Goal: Information Seeking & Learning: Learn about a topic

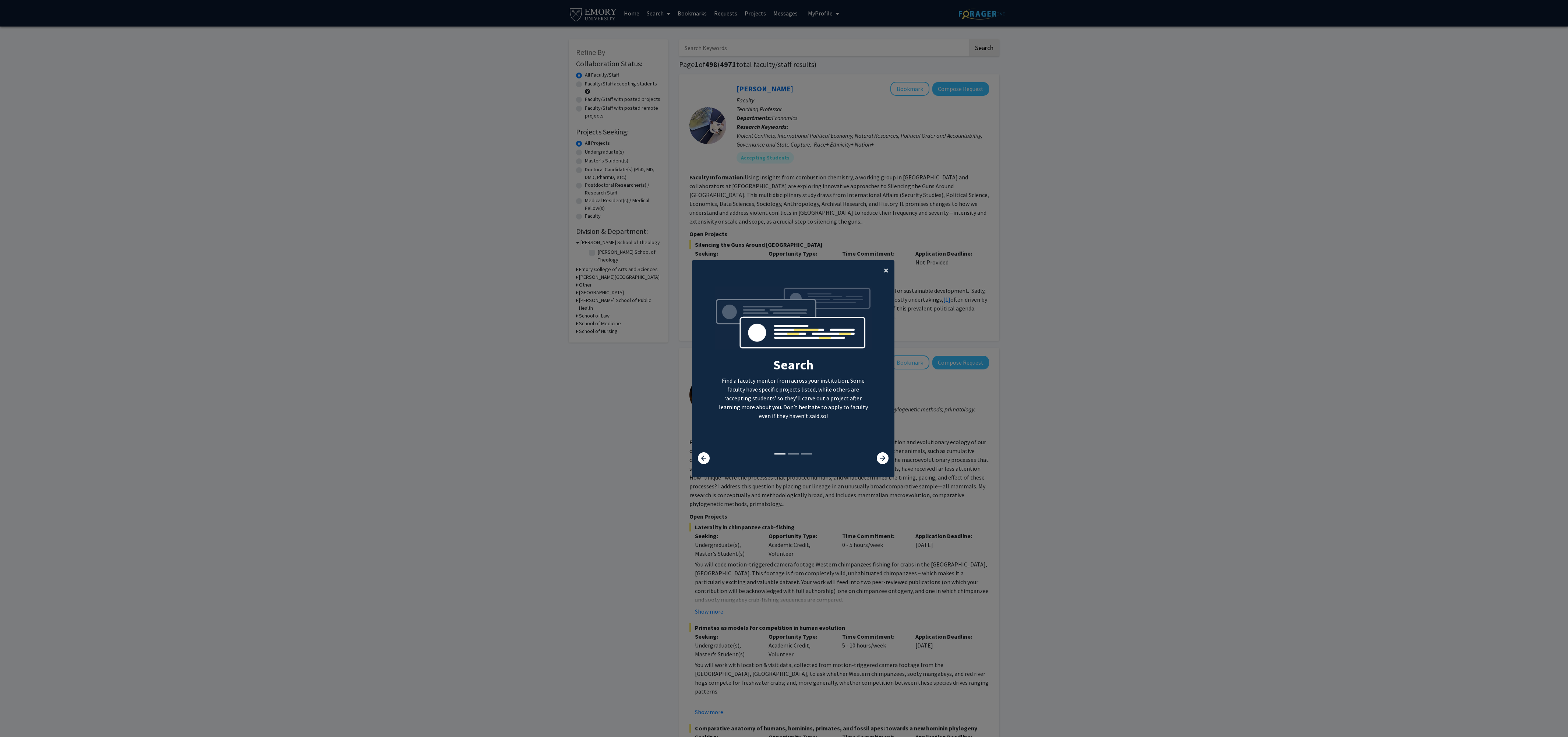
click at [888, 269] on span "×" at bounding box center [886, 270] width 5 height 12
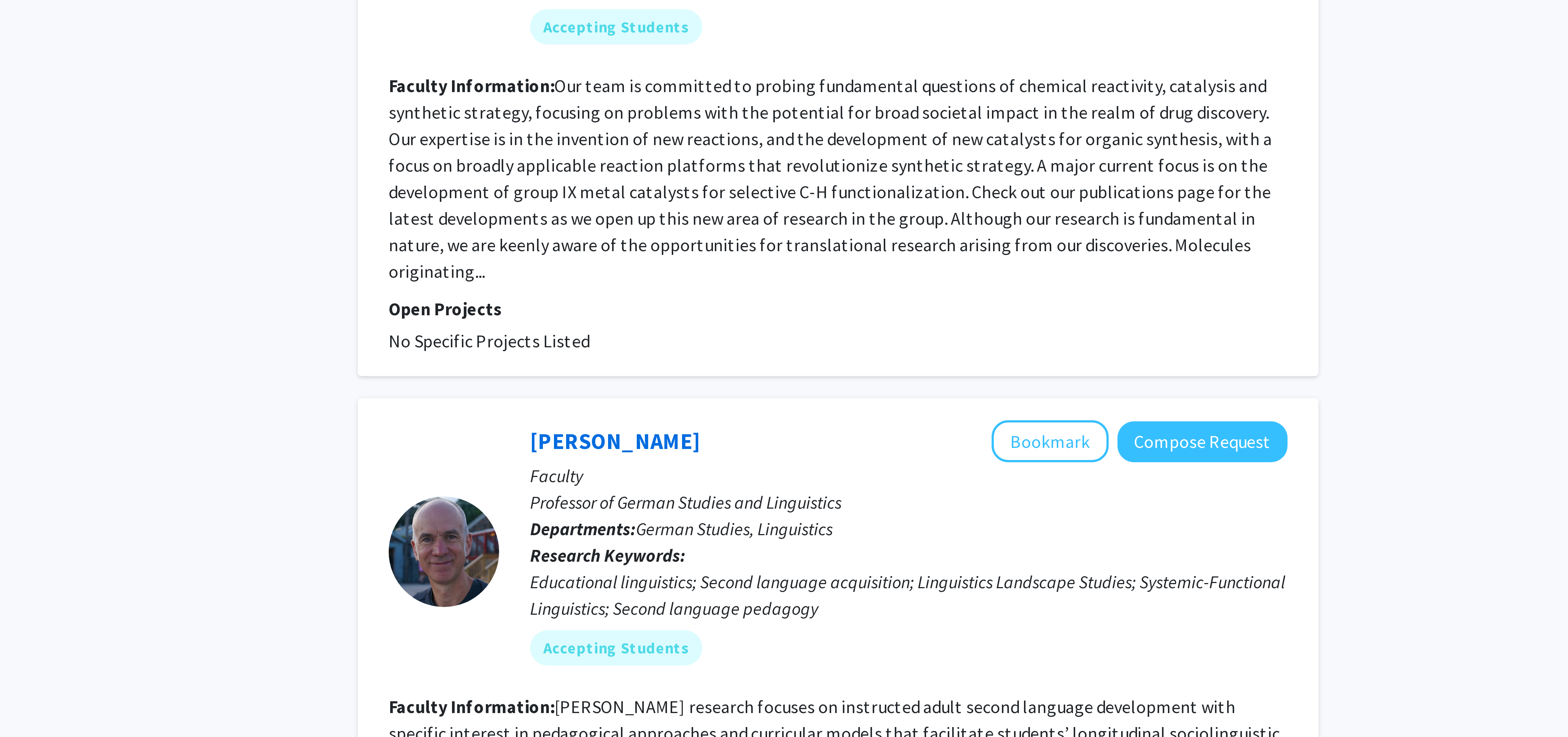
scroll to position [1867, 0]
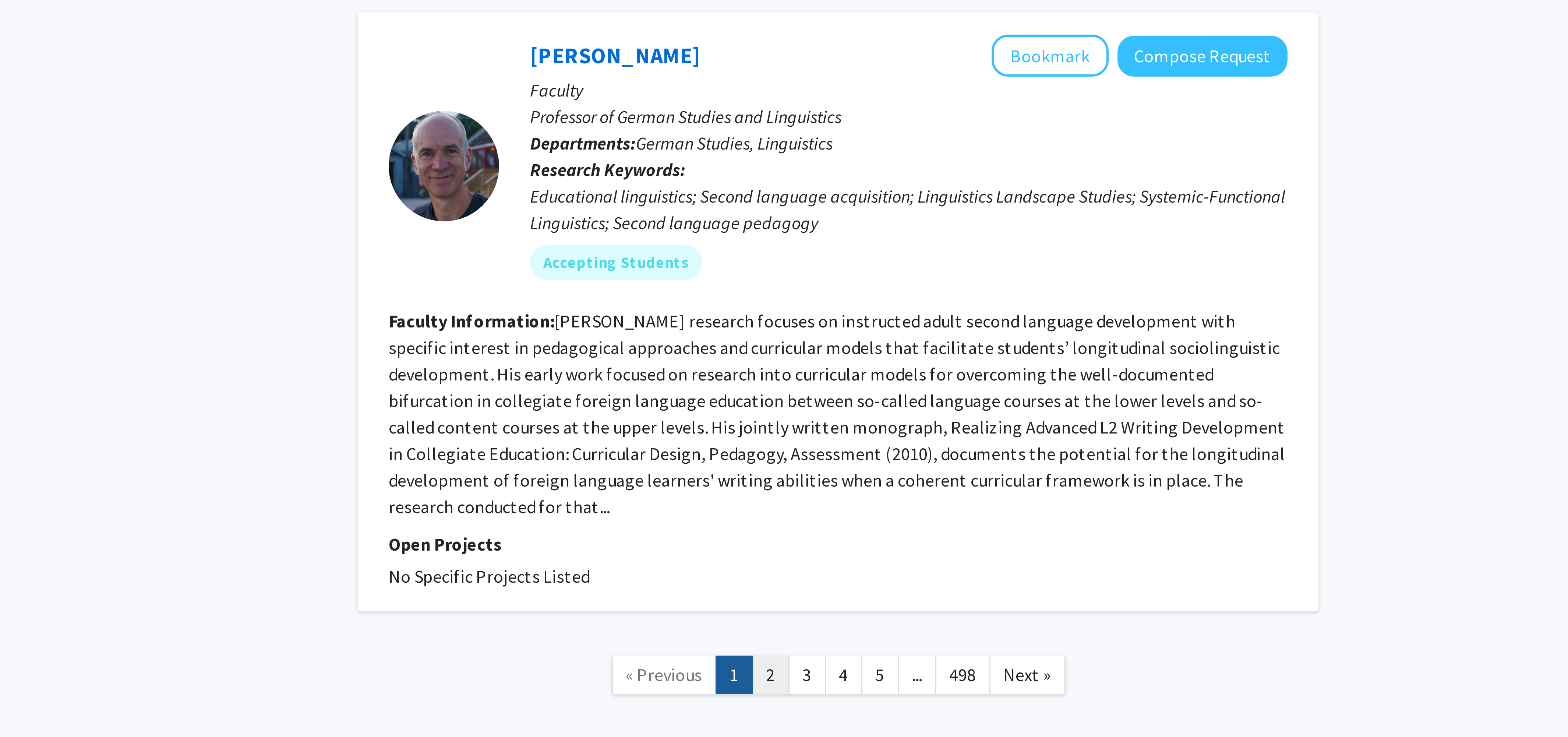
click at [818, 710] on link "2" at bounding box center [817, 716] width 13 height 13
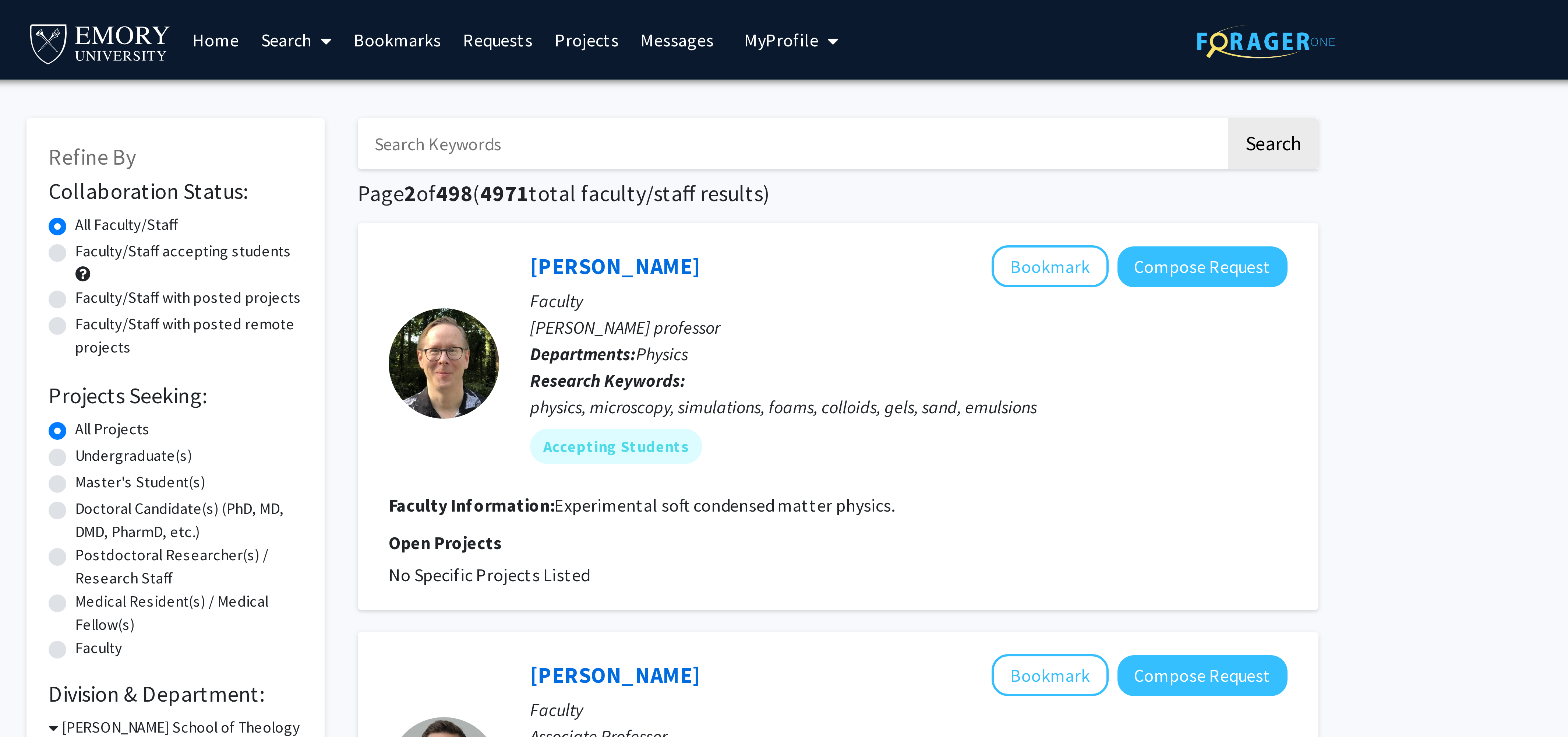
click at [585, 151] on label "Undergraduate(s)" at bounding box center [604, 152] width 39 height 8
click at [585, 151] on input "Undergraduate(s)" at bounding box center [587, 150] width 5 height 5
radio input "true"
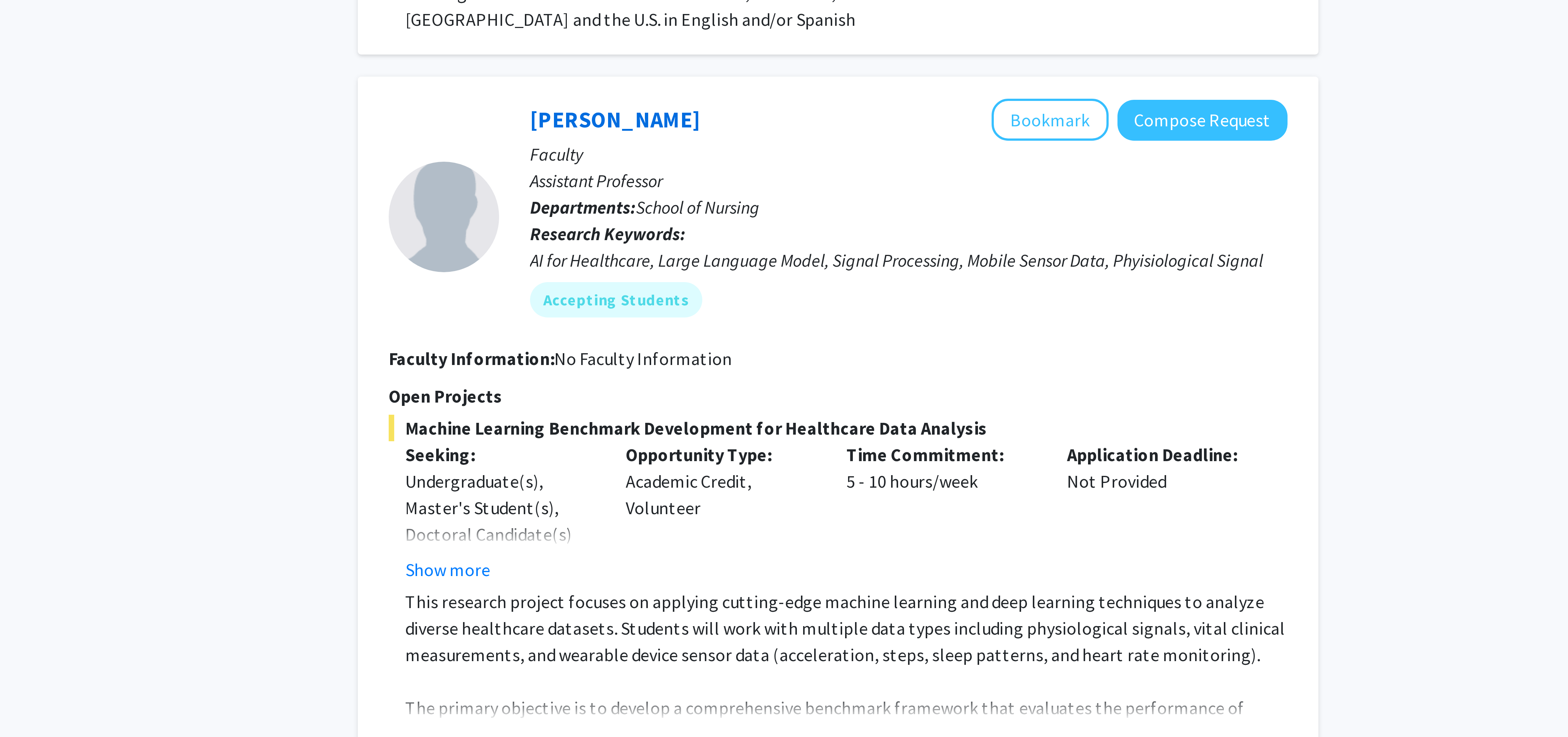
scroll to position [507, 0]
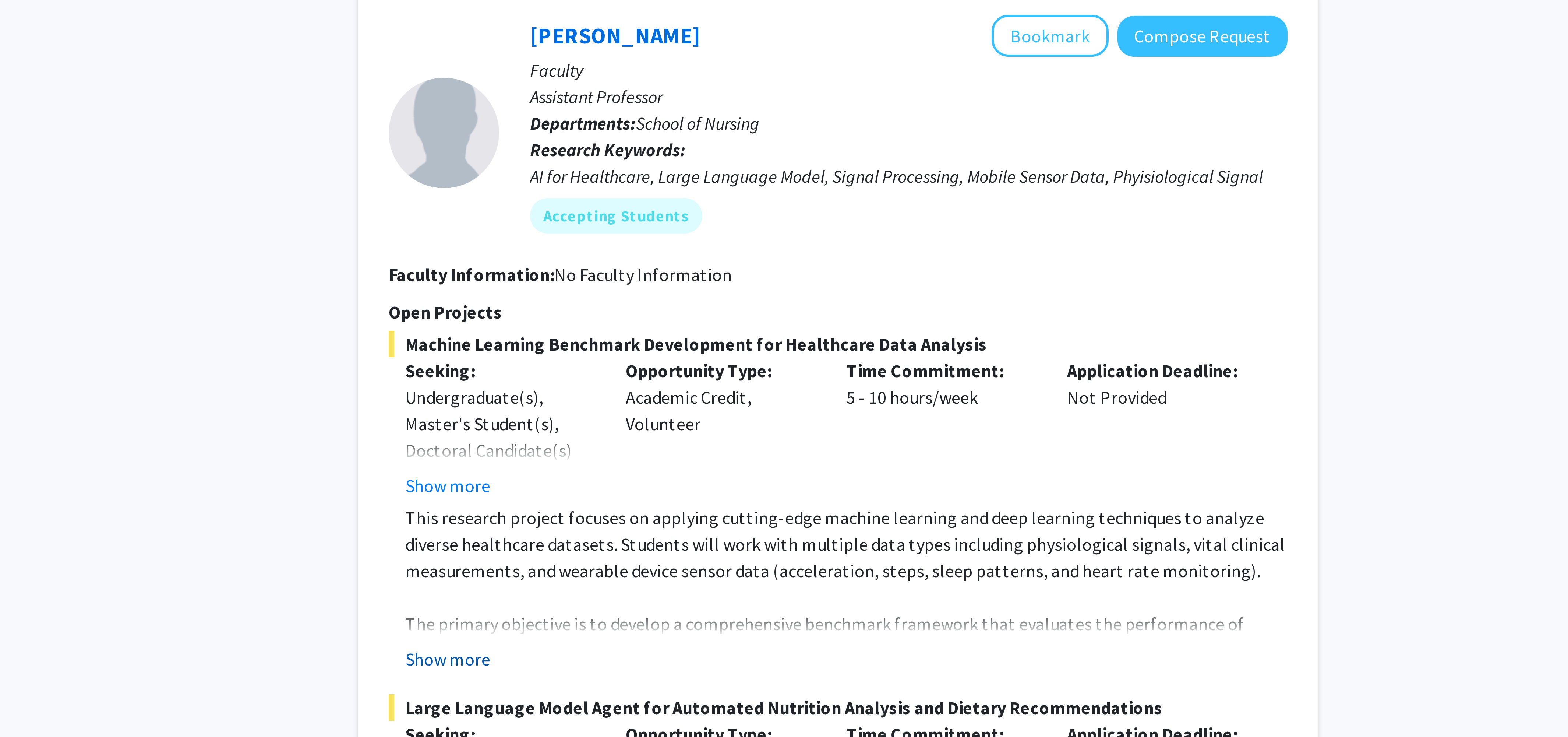
click at [712, 707] on button "Show more" at bounding box center [709, 711] width 29 height 9
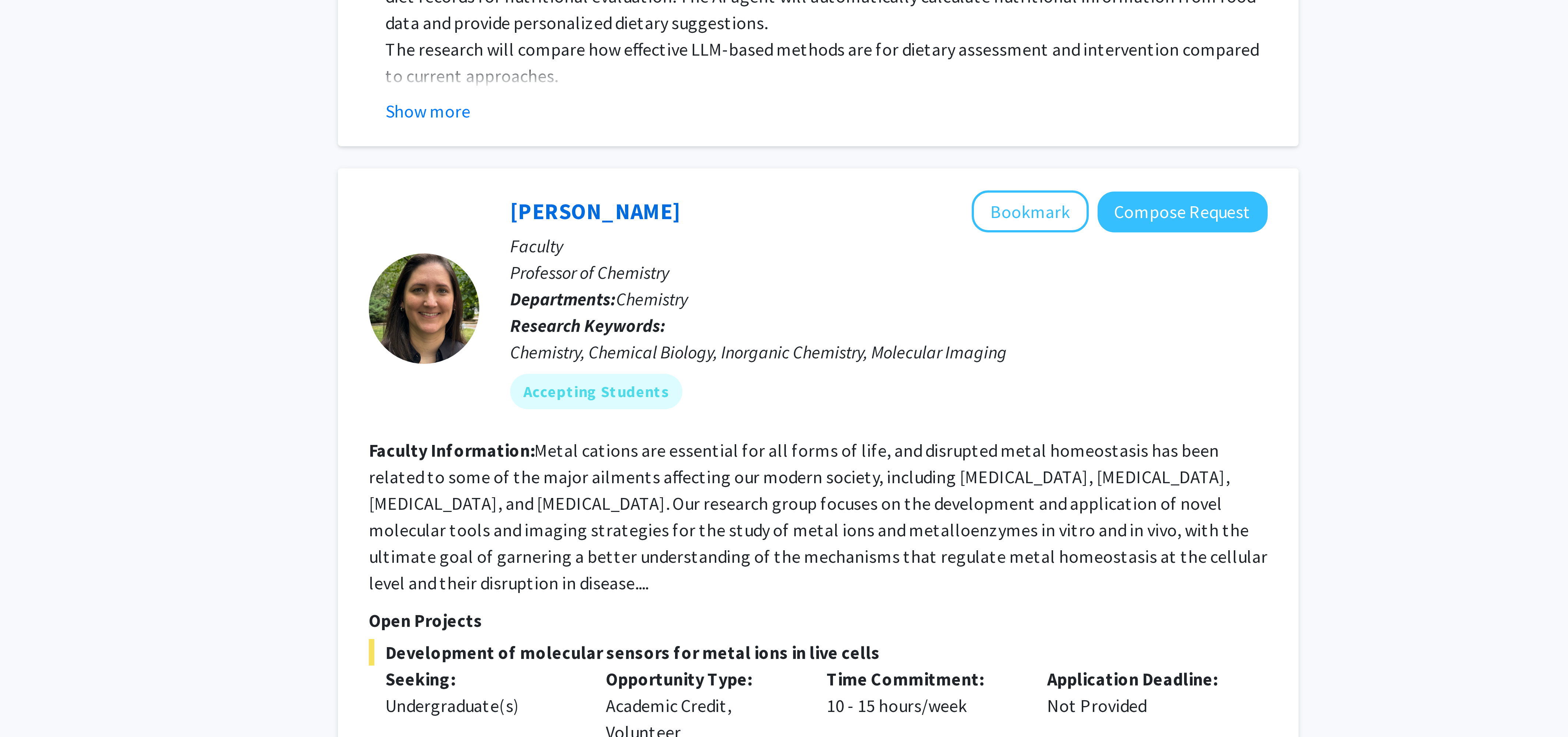
scroll to position [1083, 0]
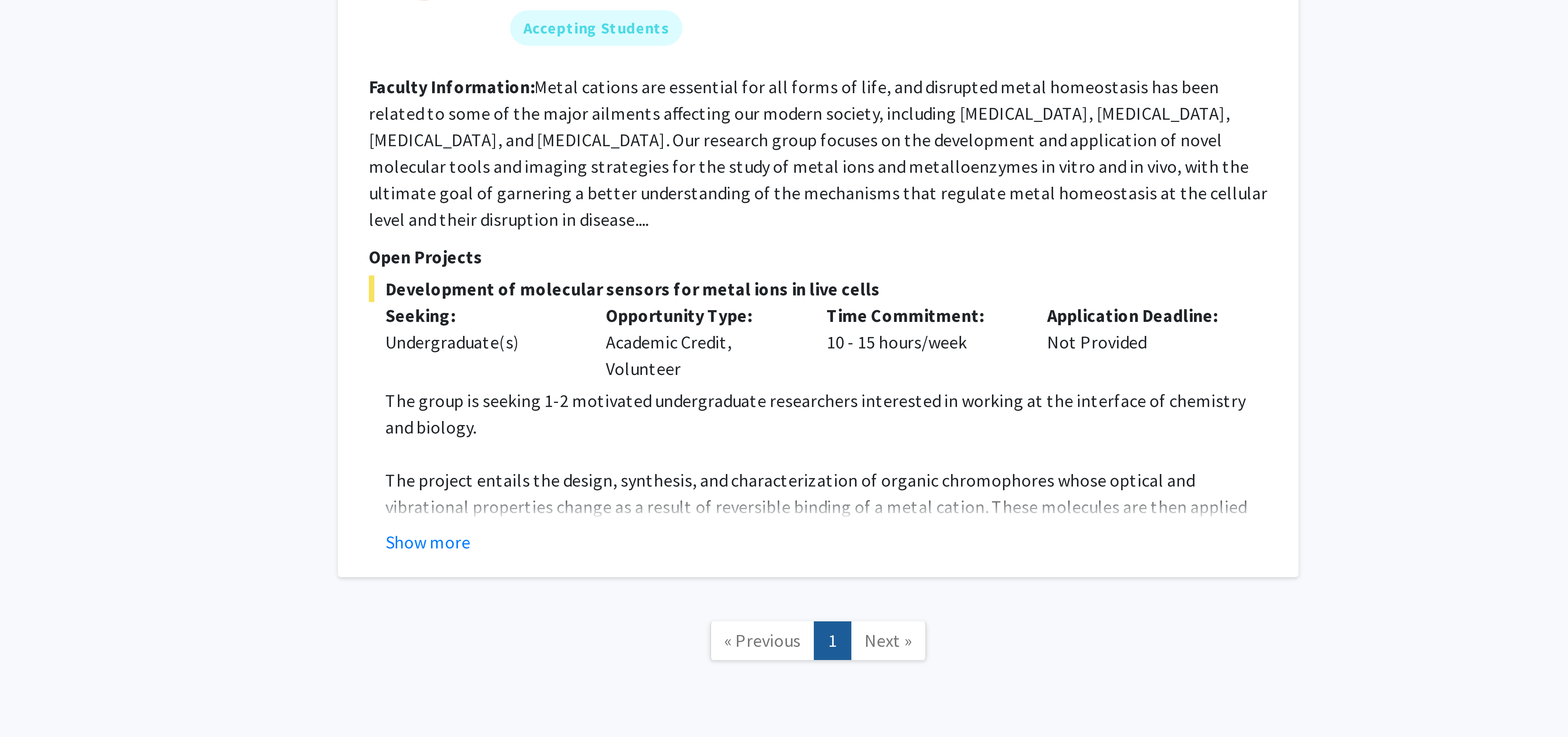
click at [866, 701] on span "Next »" at bounding box center [863, 705] width 16 height 7
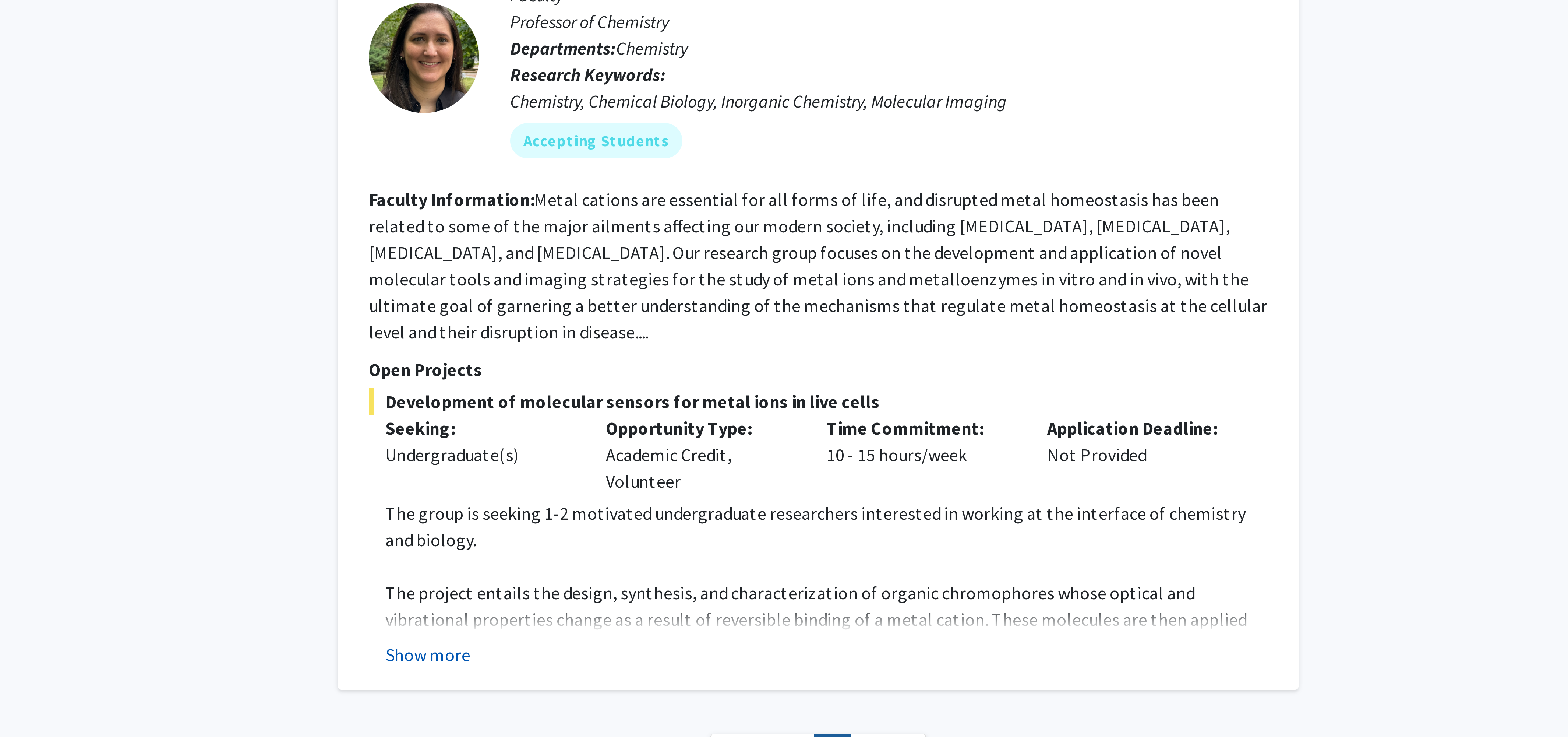
click at [715, 668] on button "Show more" at bounding box center [709, 672] width 29 height 9
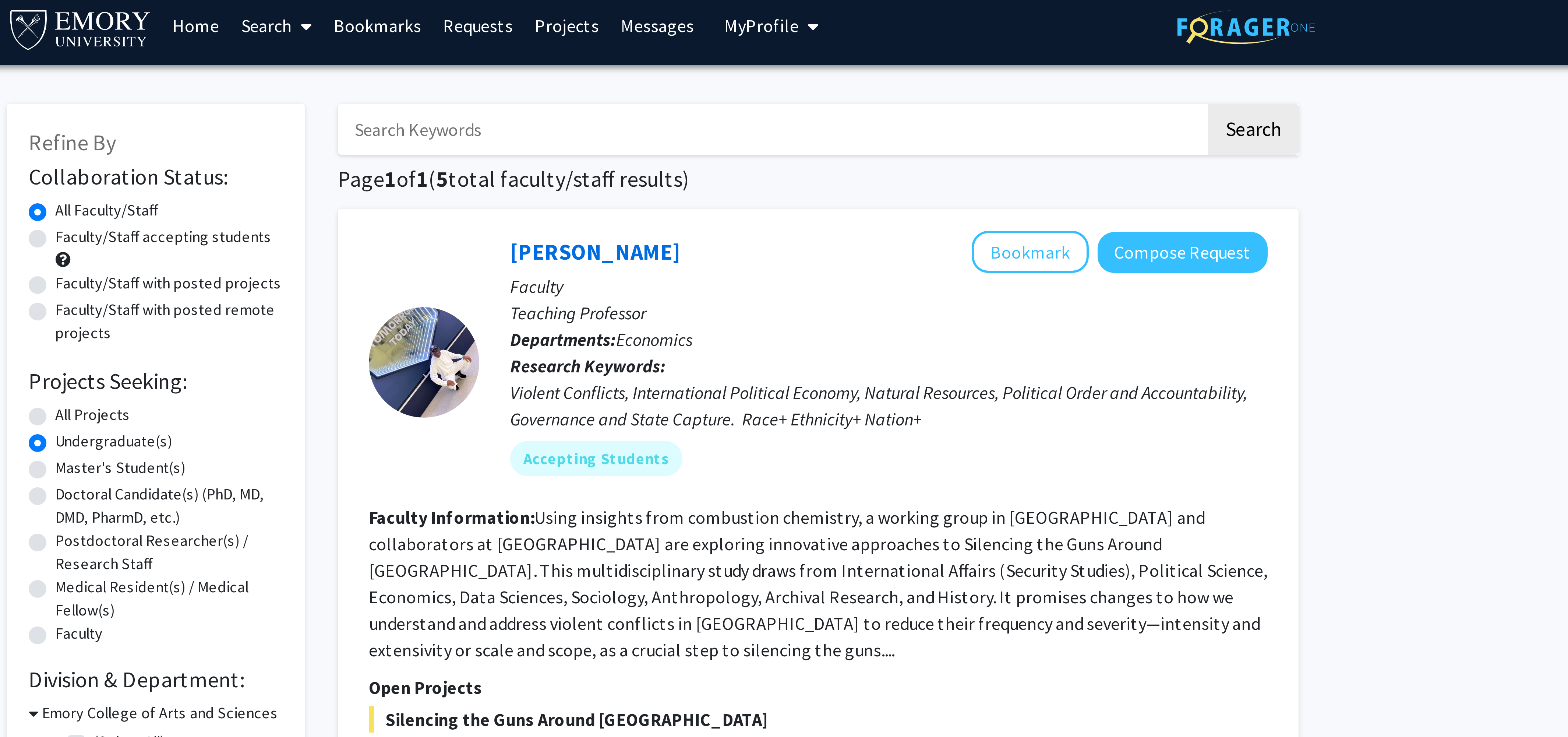
scroll to position [0, 0]
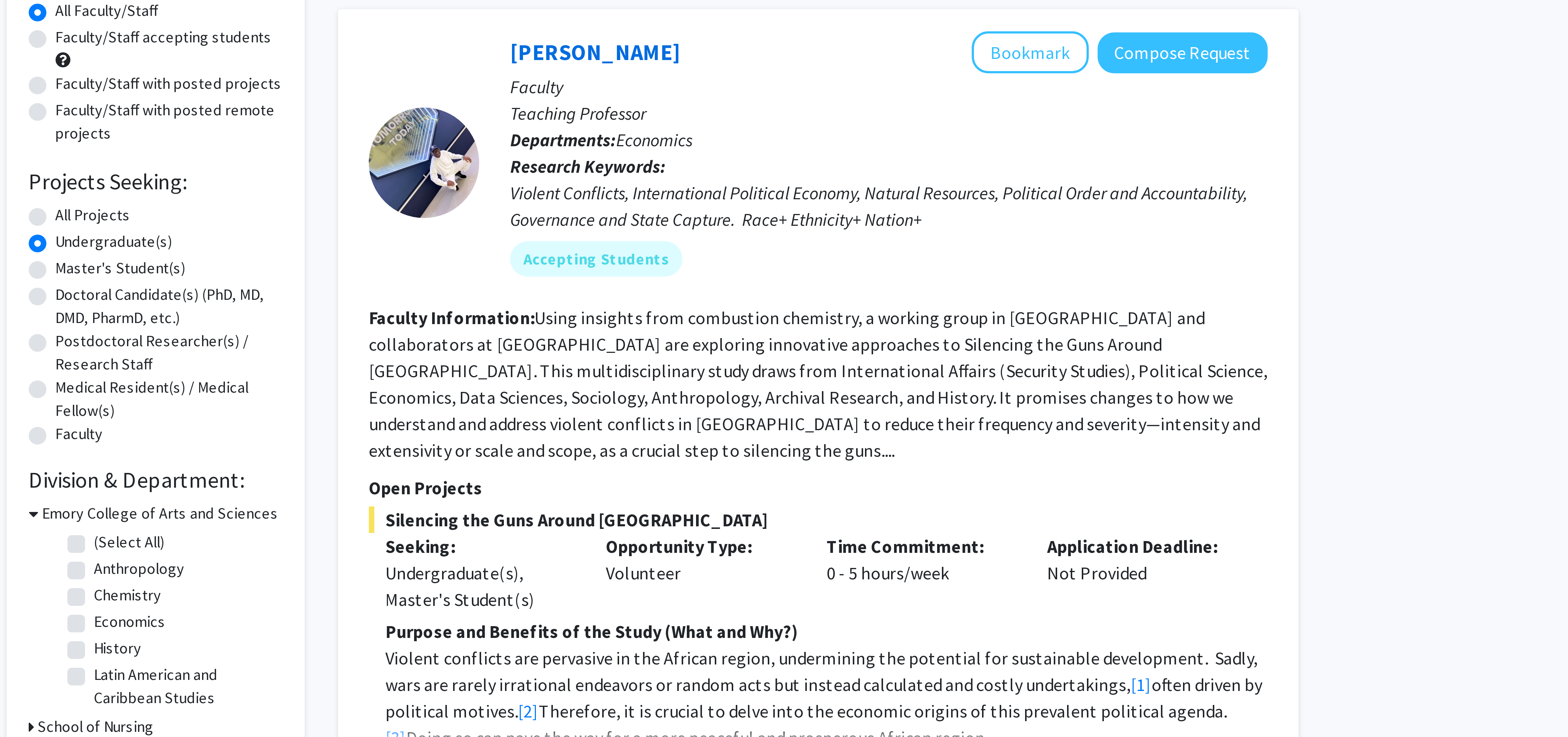
click at [585, 142] on label "All Projects" at bounding box center [597, 143] width 25 height 8
click at [585, 142] on input "All Projects" at bounding box center [587, 142] width 5 height 5
radio input "true"
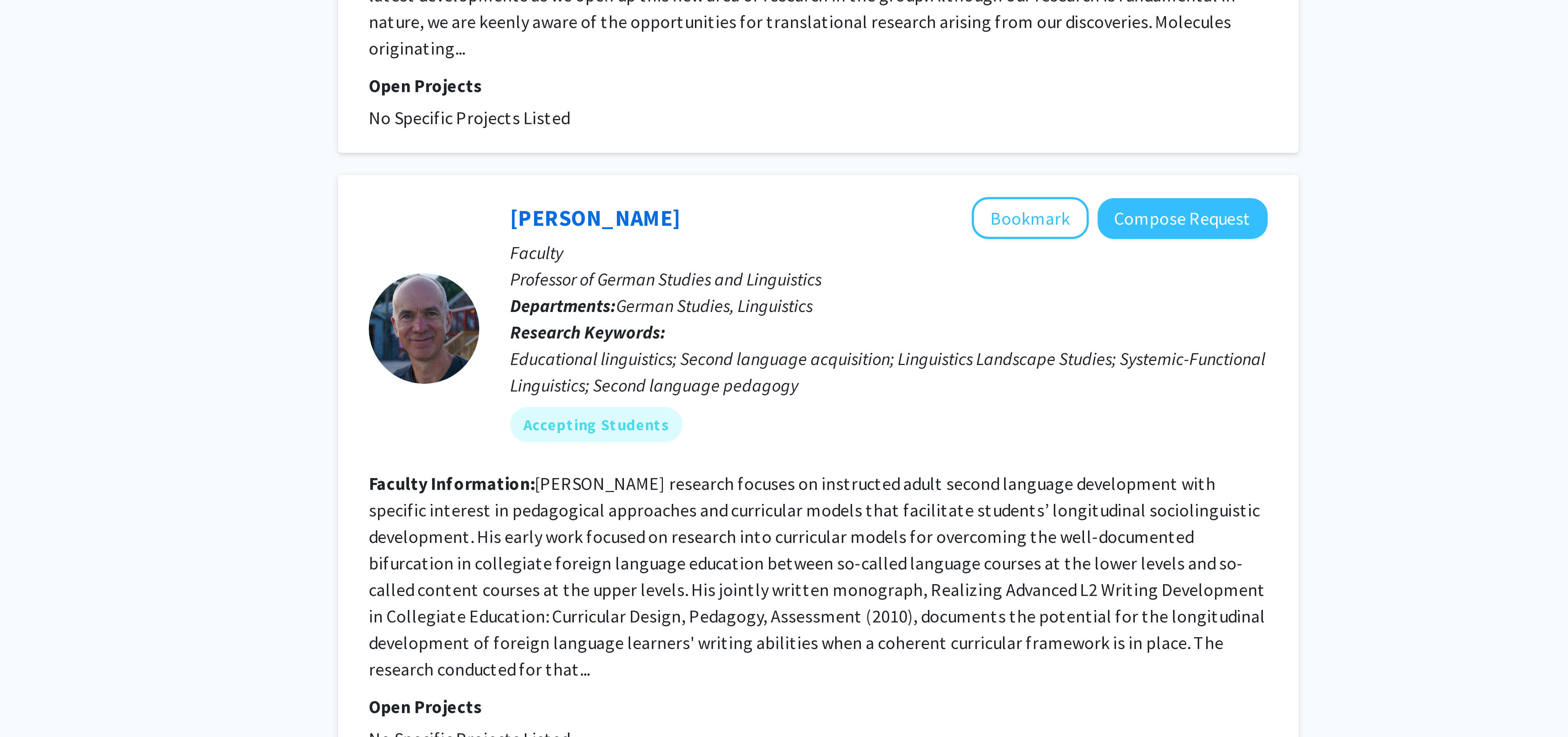
scroll to position [1867, 0]
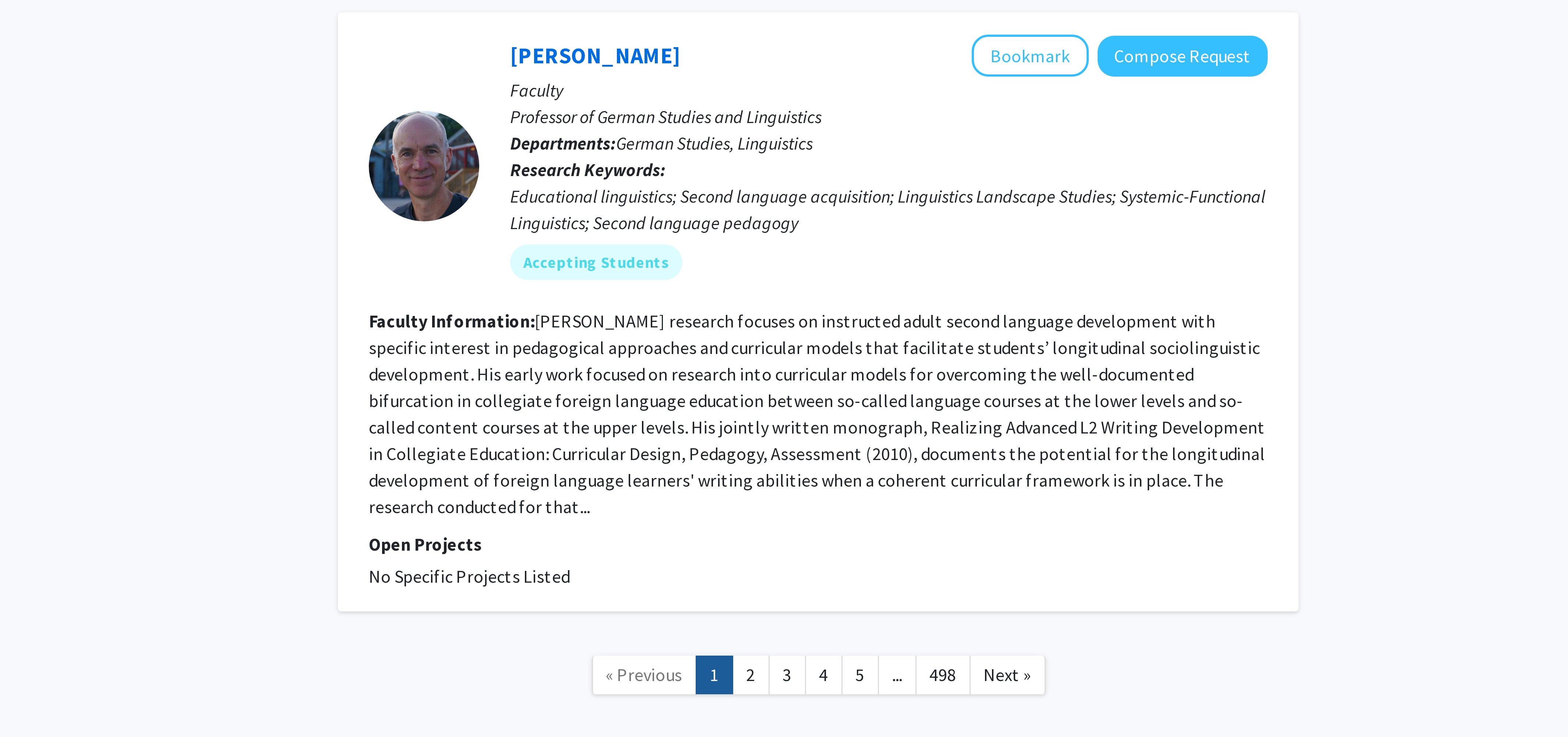
click at [836, 702] on nav "« Previous 1 2 3 4 5 ... 498 Next »" at bounding box center [839, 717] width 320 height 30
click at [833, 710] on link "3" at bounding box center [828, 716] width 13 height 13
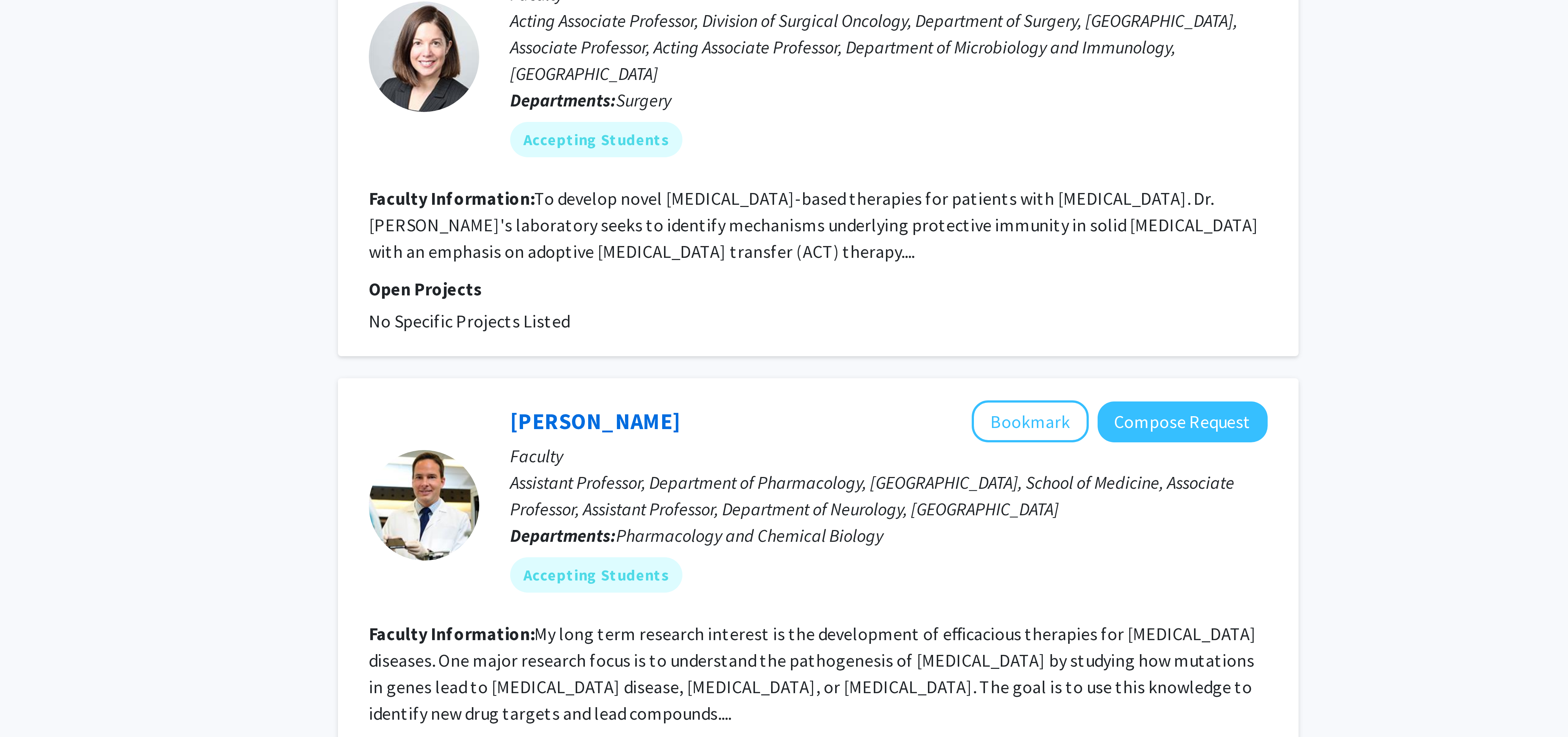
scroll to position [277, 0]
